Goal: Task Accomplishment & Management: Use online tool/utility

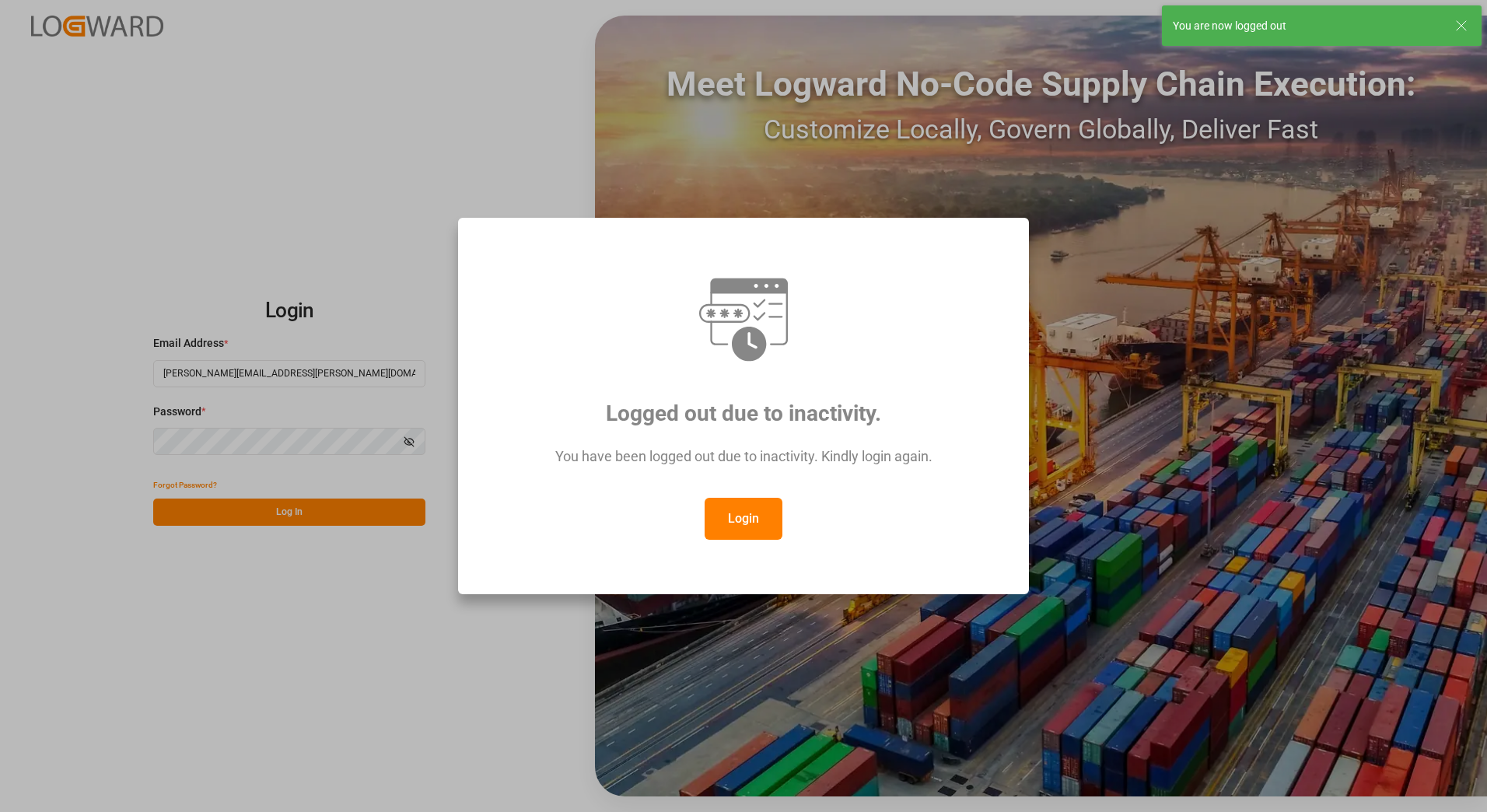
click at [737, 521] on button "Login" at bounding box center [743, 519] width 78 height 42
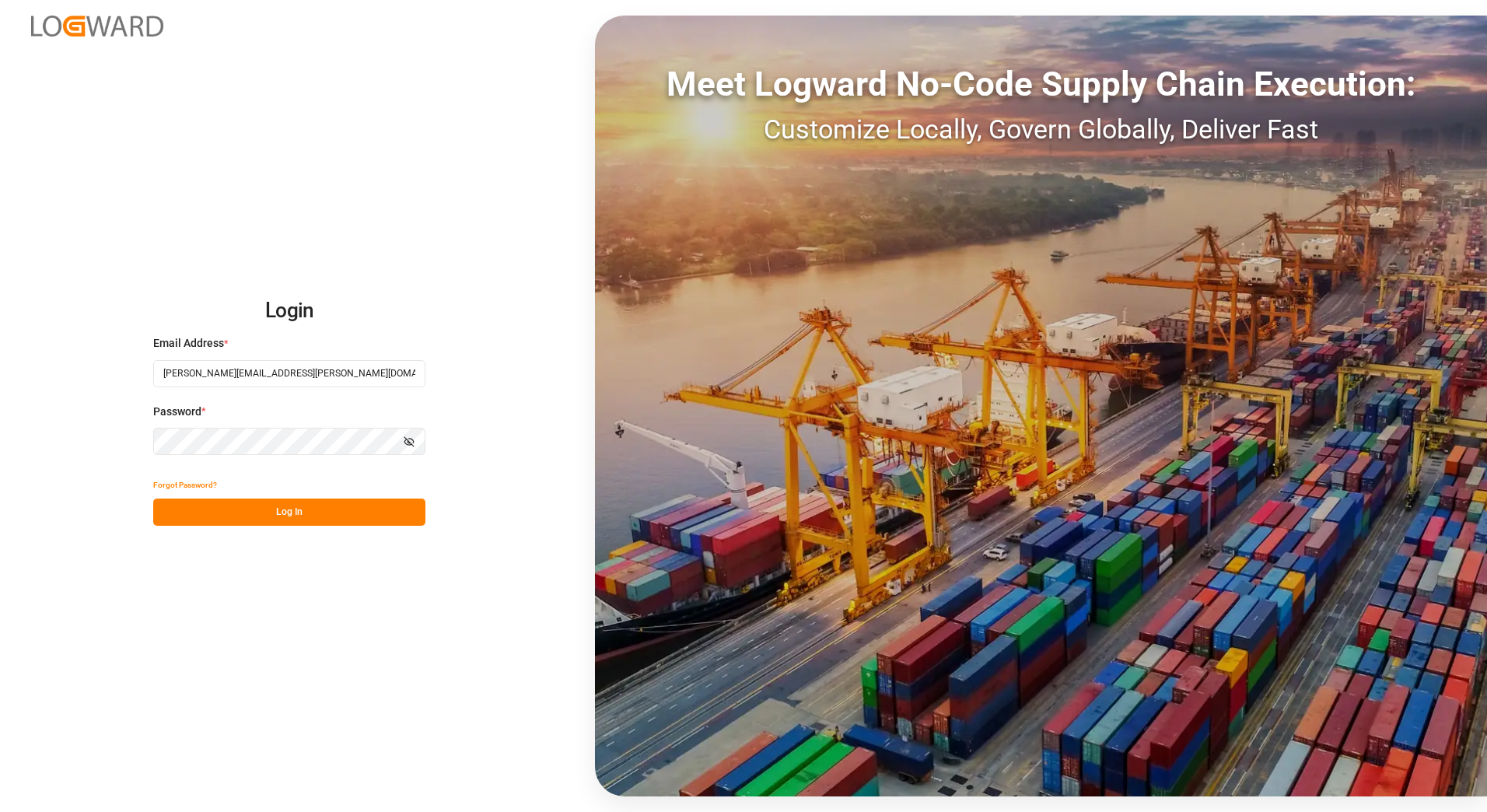
click at [277, 510] on button "Log In" at bounding box center [289, 511] width 272 height 27
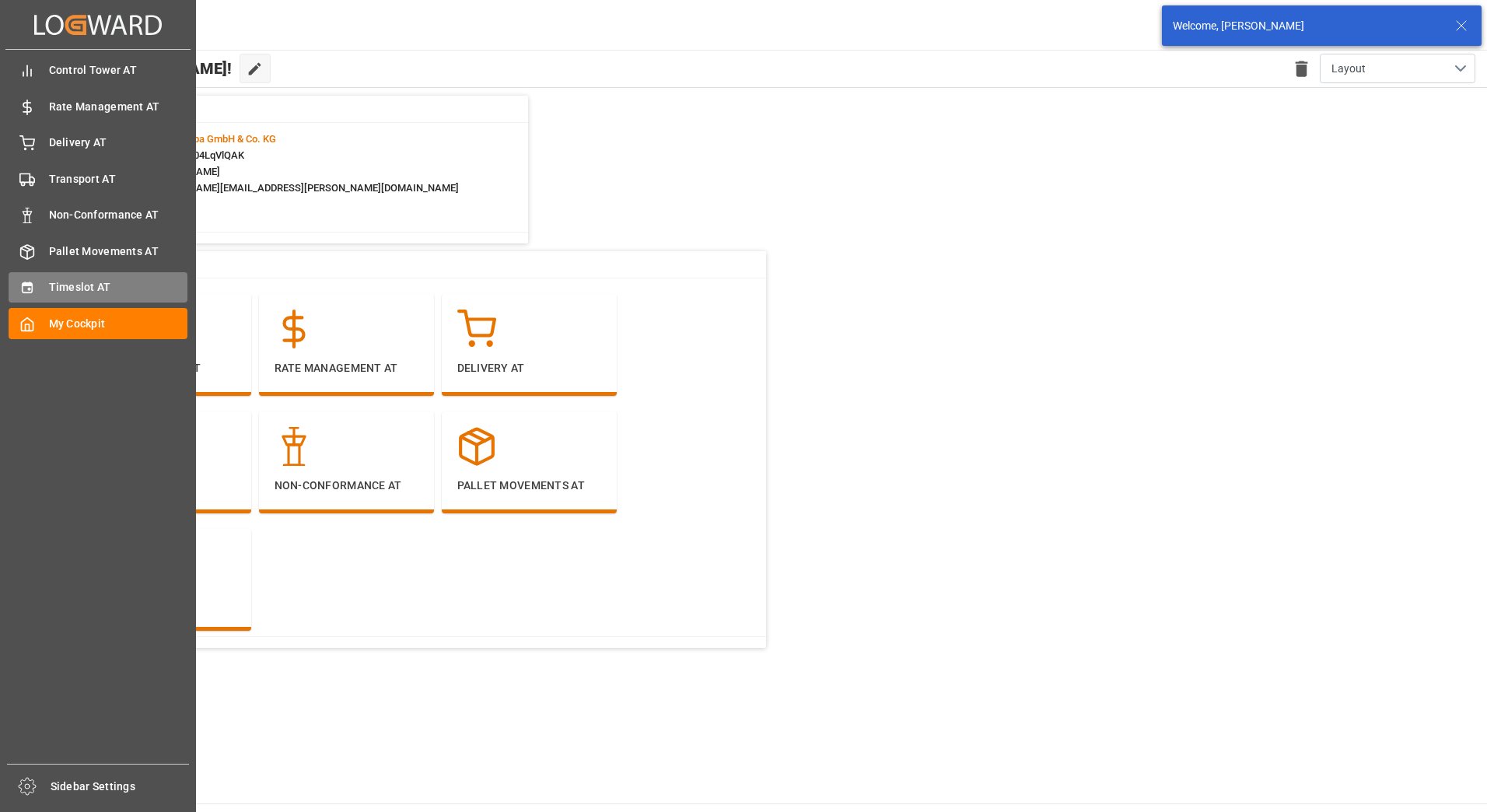
click at [44, 281] on div "Timeslot AT Timeslot AT" at bounding box center [98, 287] width 179 height 31
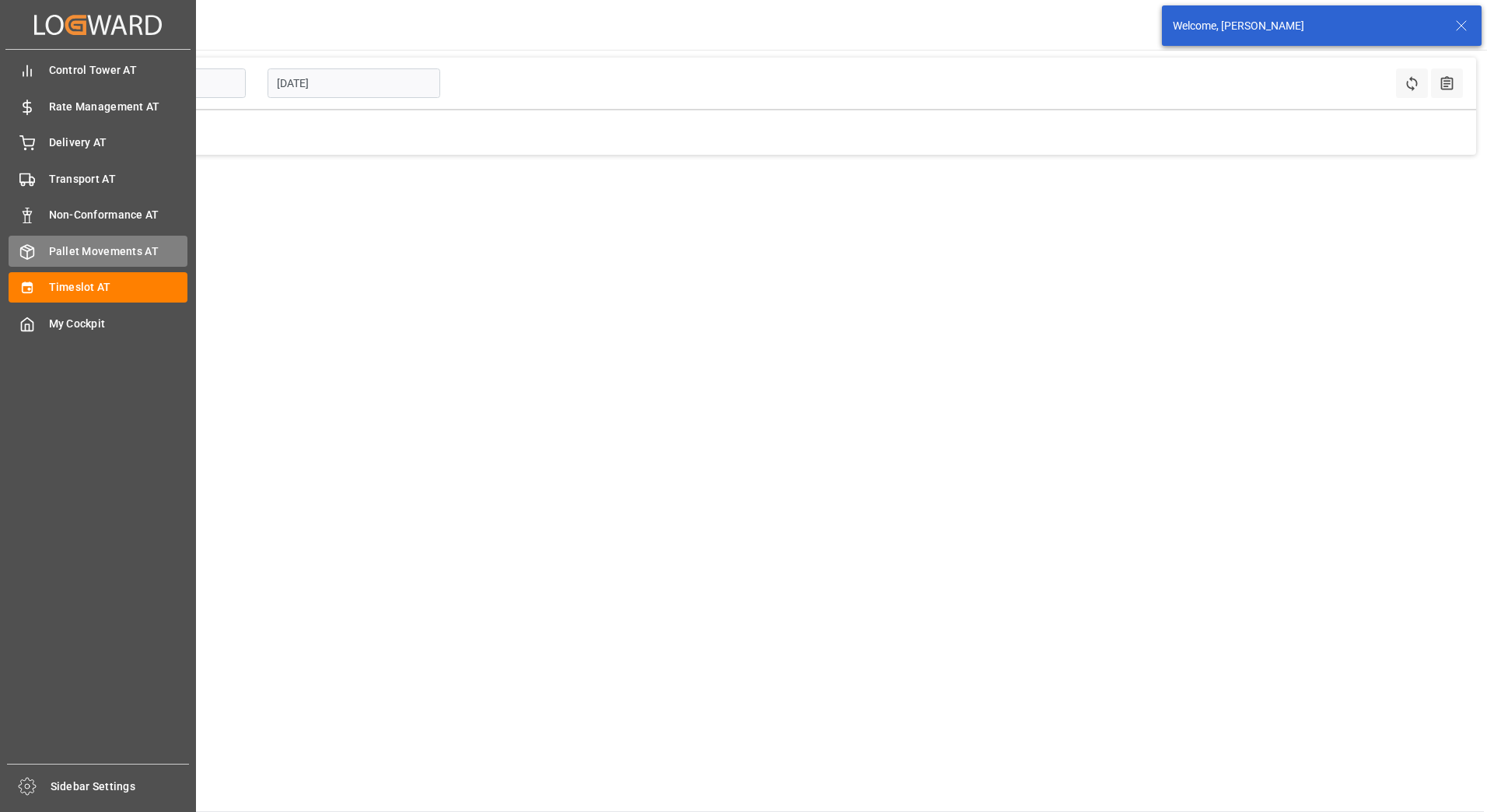
type input "Inbound AT"
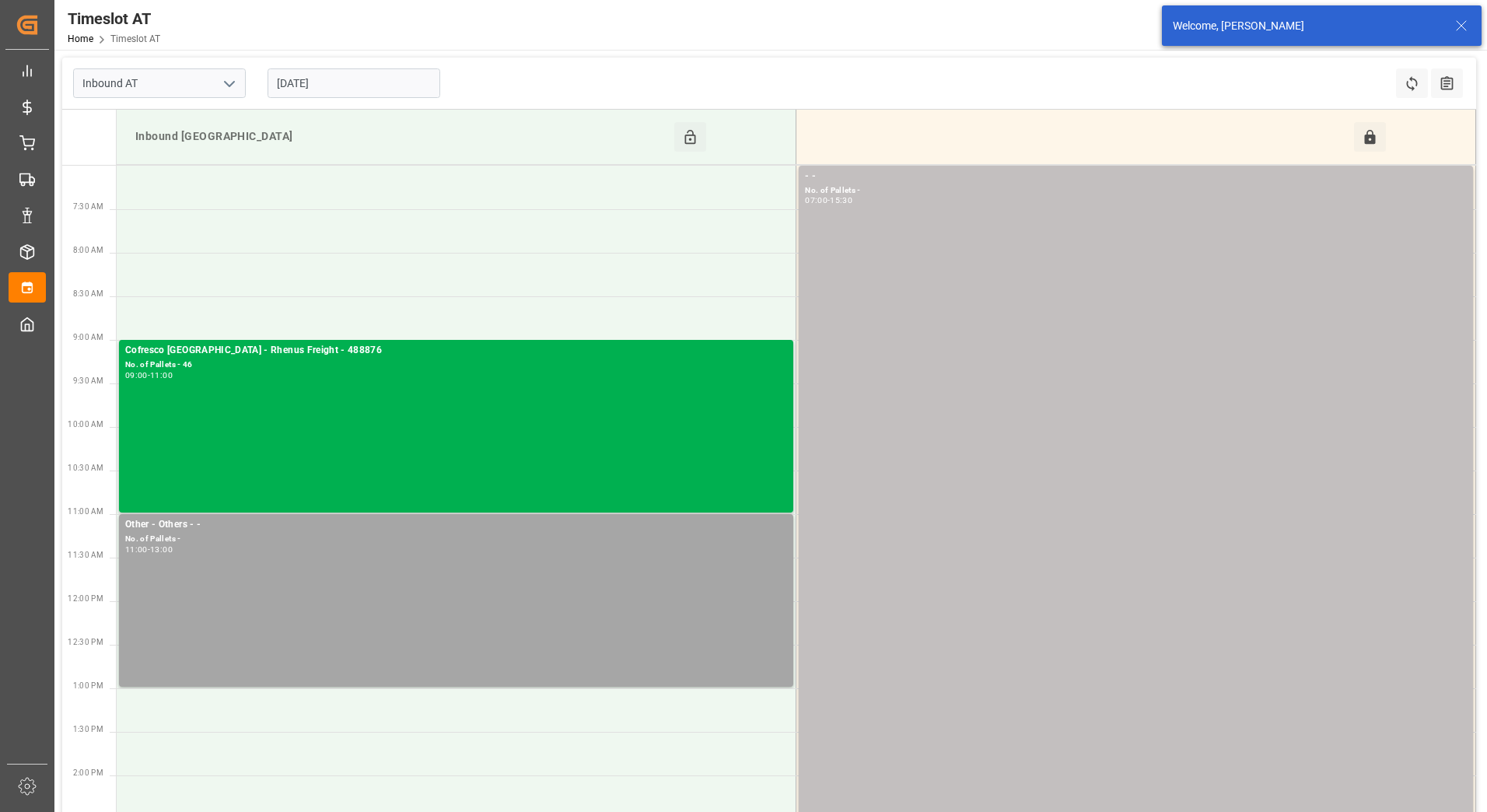
click at [346, 80] on input "14-08-2025" at bounding box center [354, 83] width 172 height 30
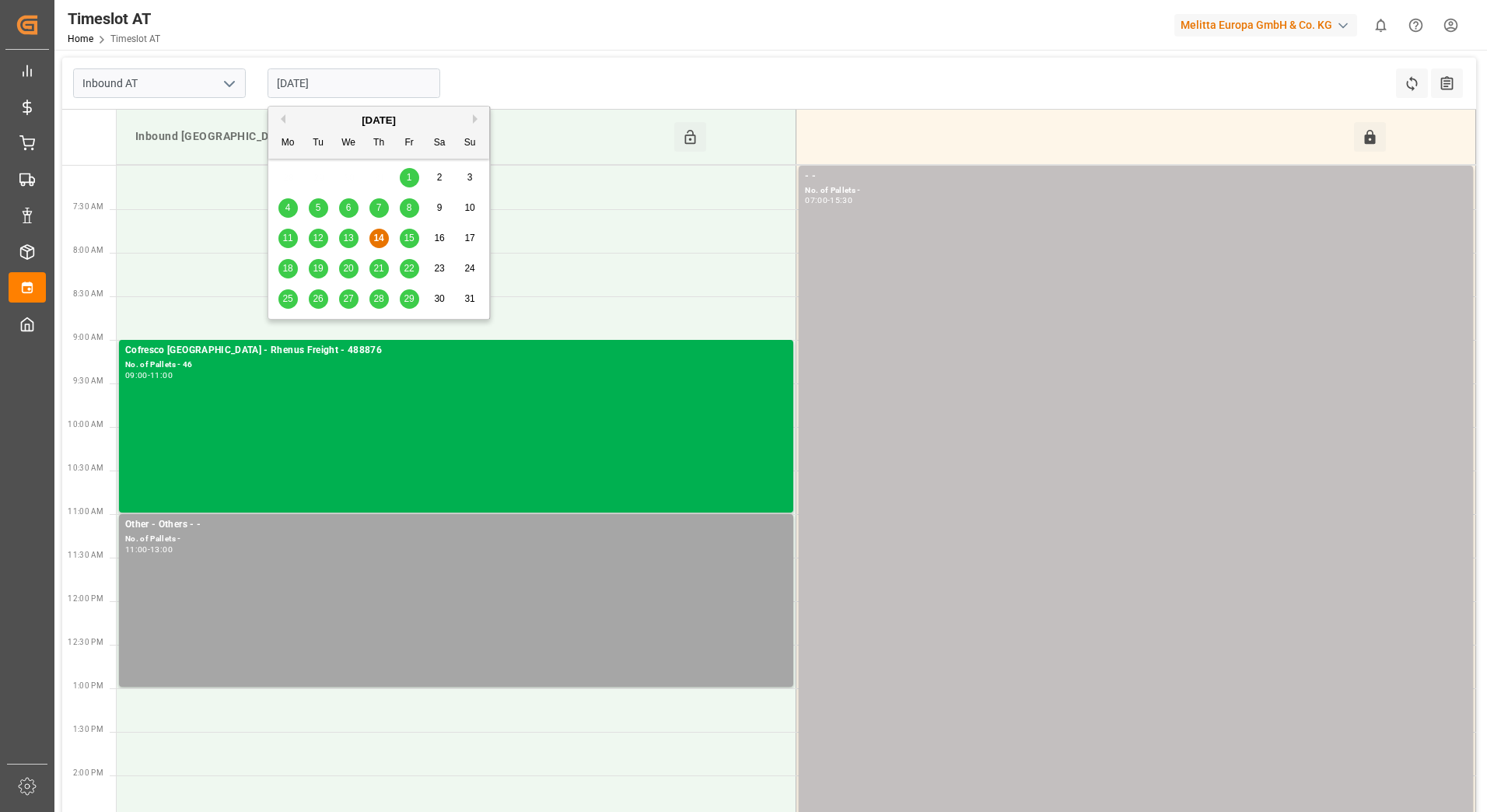
click at [285, 271] on span "18" at bounding box center [287, 268] width 10 height 11
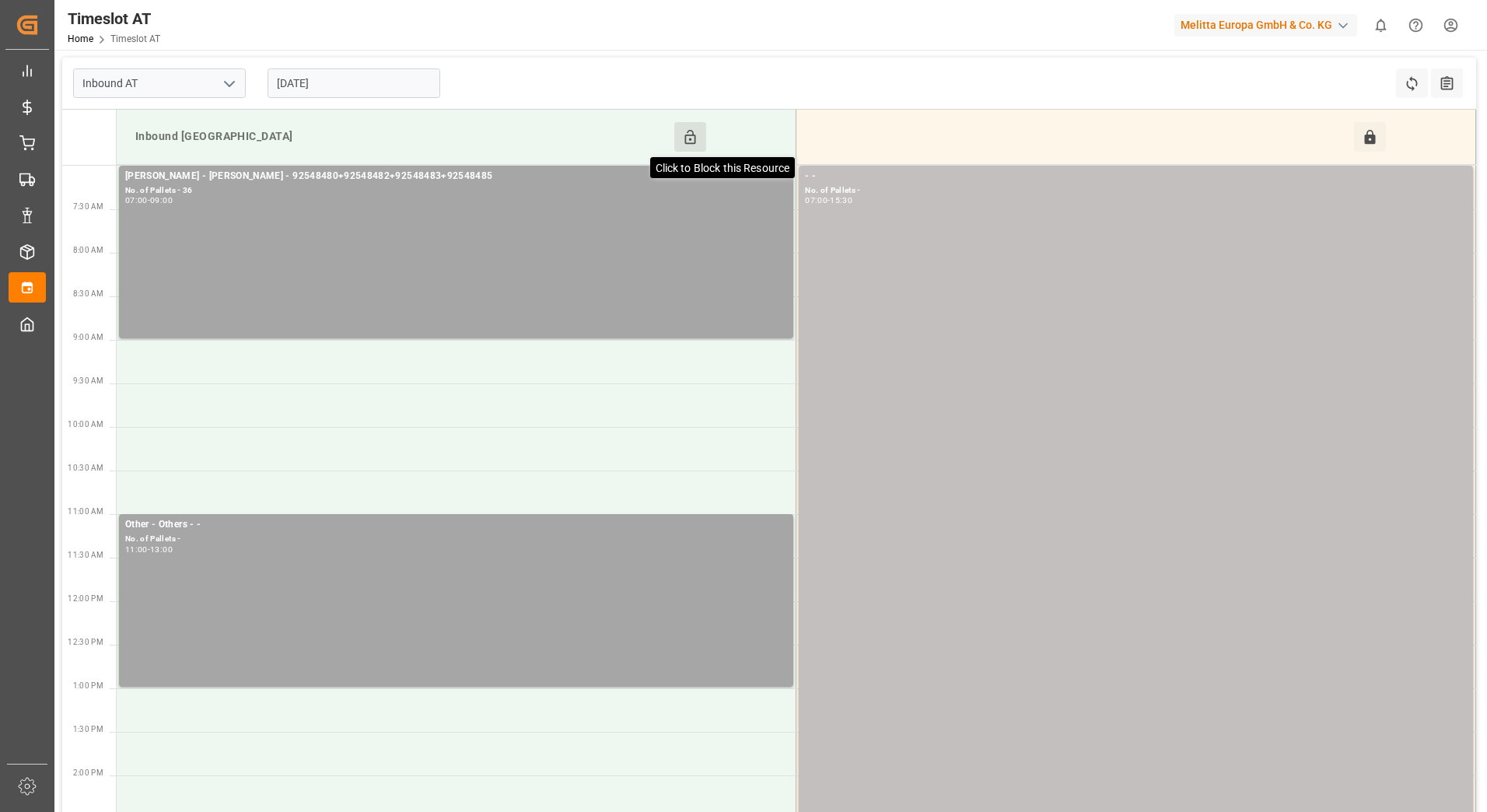
click at [692, 136] on icon at bounding box center [690, 137] width 16 height 16
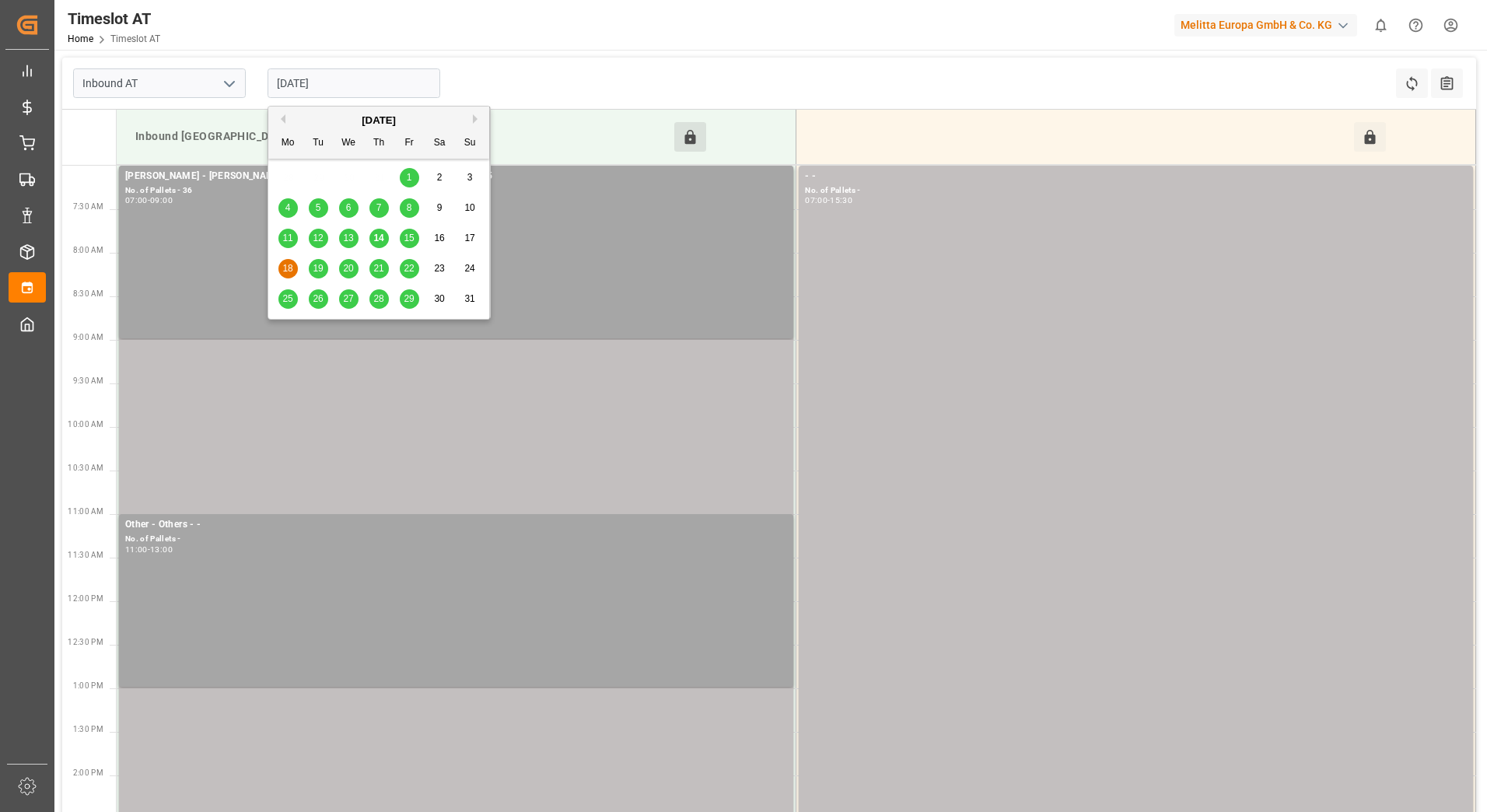
click at [373, 83] on input "18-08-2025" at bounding box center [354, 83] width 172 height 30
click at [377, 240] on span "14" at bounding box center [378, 238] width 10 height 11
type input "14-08-2025"
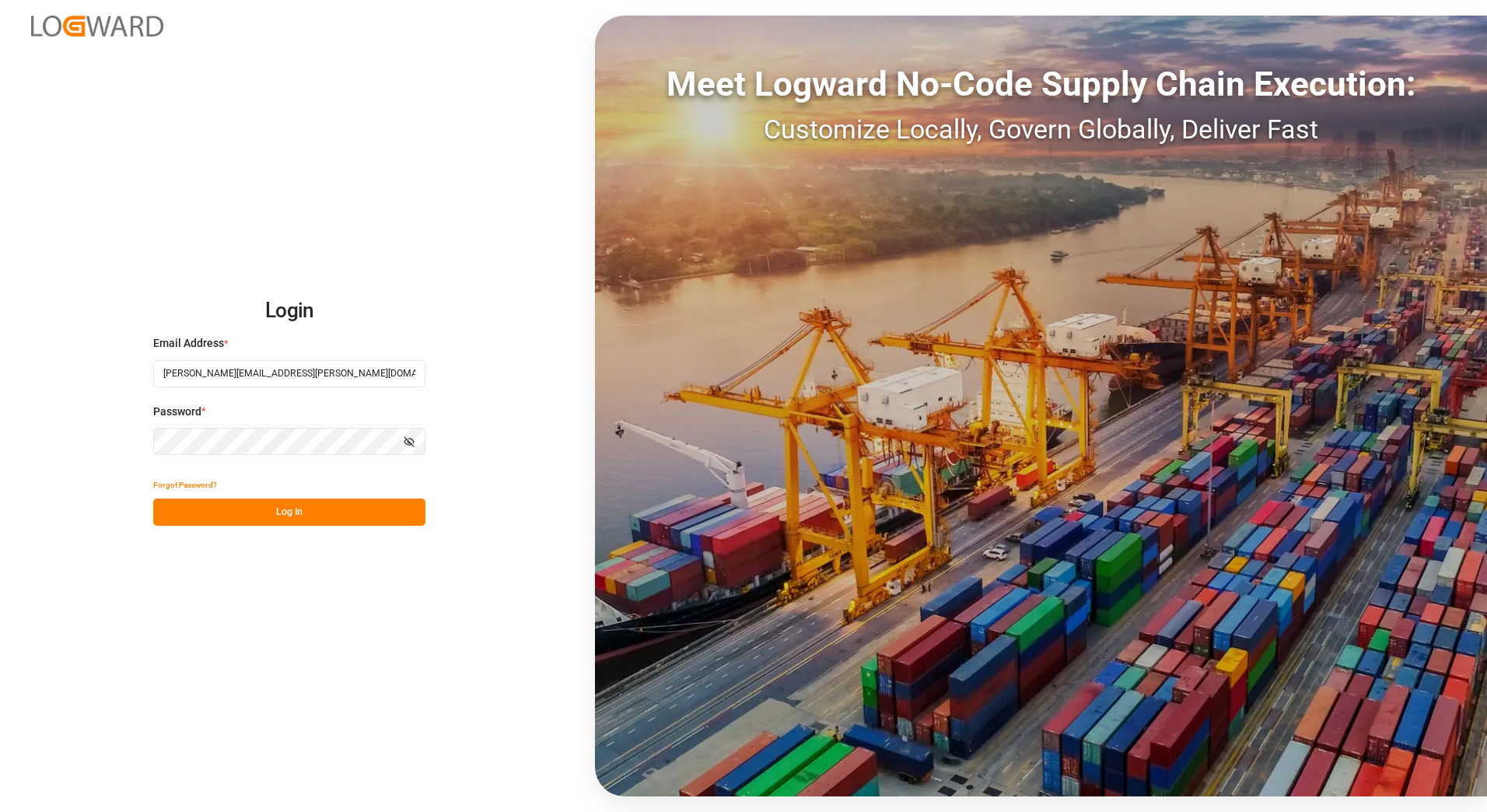
click at [276, 518] on button "Log In" at bounding box center [289, 511] width 272 height 27
